Goal: Information Seeking & Learning: Learn about a topic

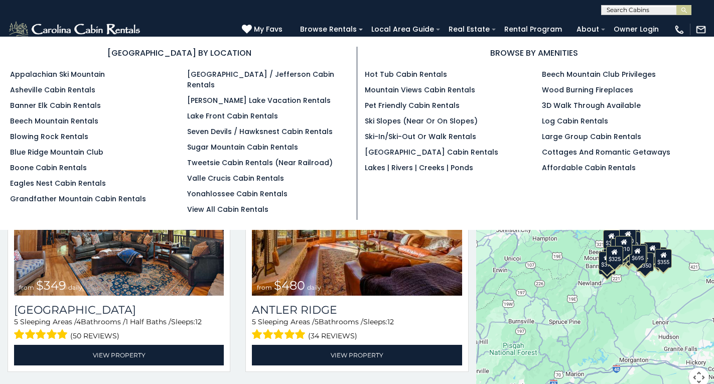
scroll to position [6, 0]
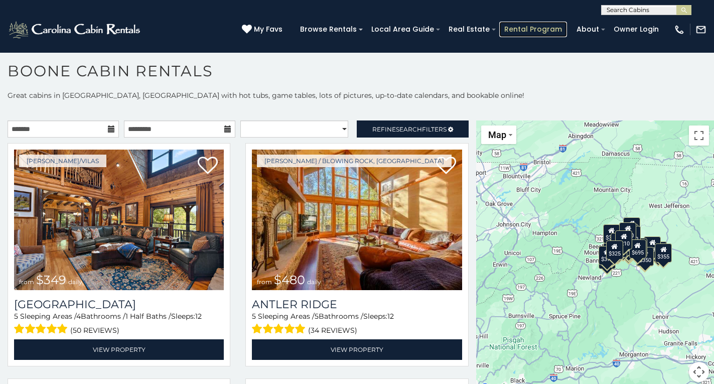
click at [519, 24] on link "Rental Program" at bounding box center [533, 30] width 68 height 16
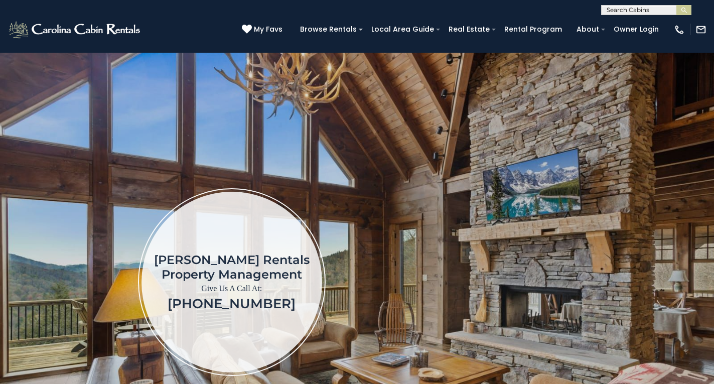
scroll to position [3, 0]
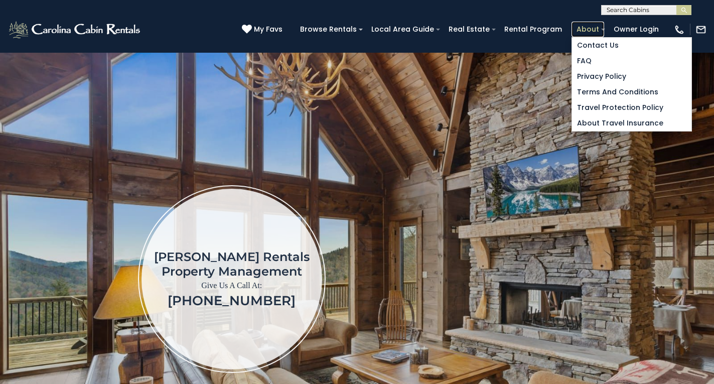
click at [577, 25] on link "About" at bounding box center [588, 30] width 33 height 16
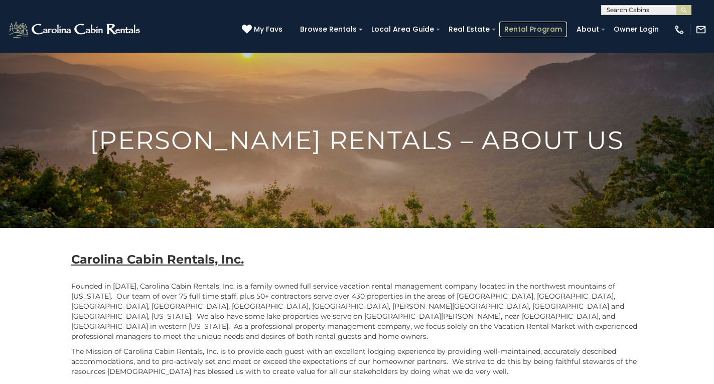
click at [511, 25] on link "Rental Program" at bounding box center [533, 30] width 68 height 16
